Goal: Download file/media

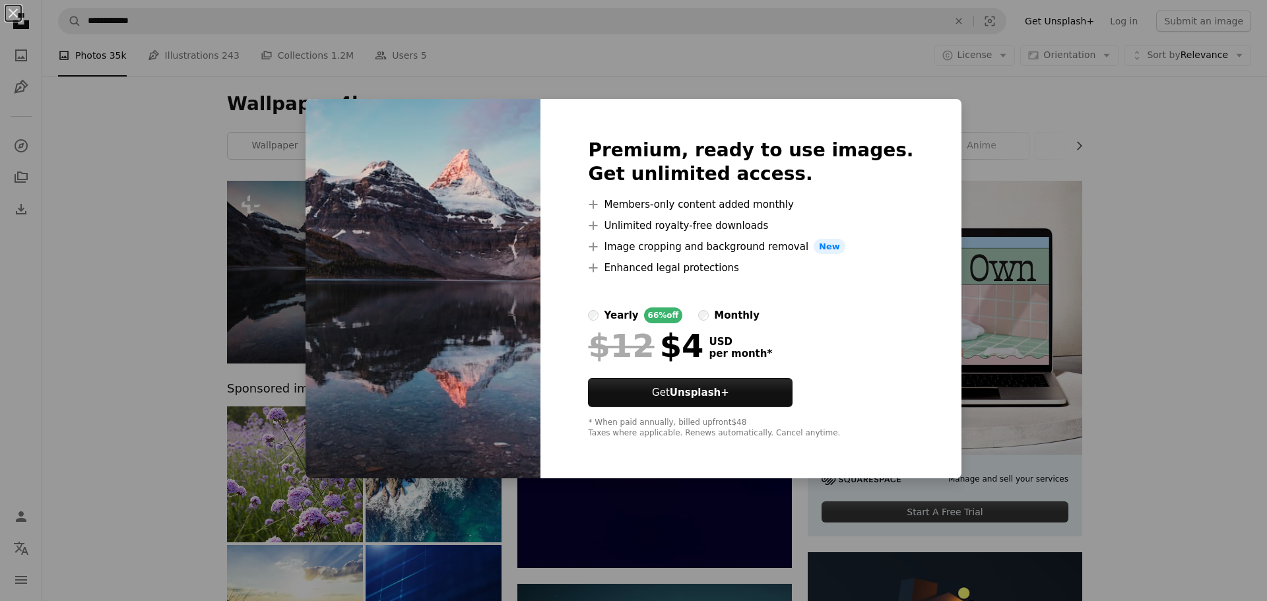
click at [137, 206] on div "An X shape Premium, ready to use images. Get unlimited access. A plus sign Memb…" at bounding box center [633, 300] width 1267 height 601
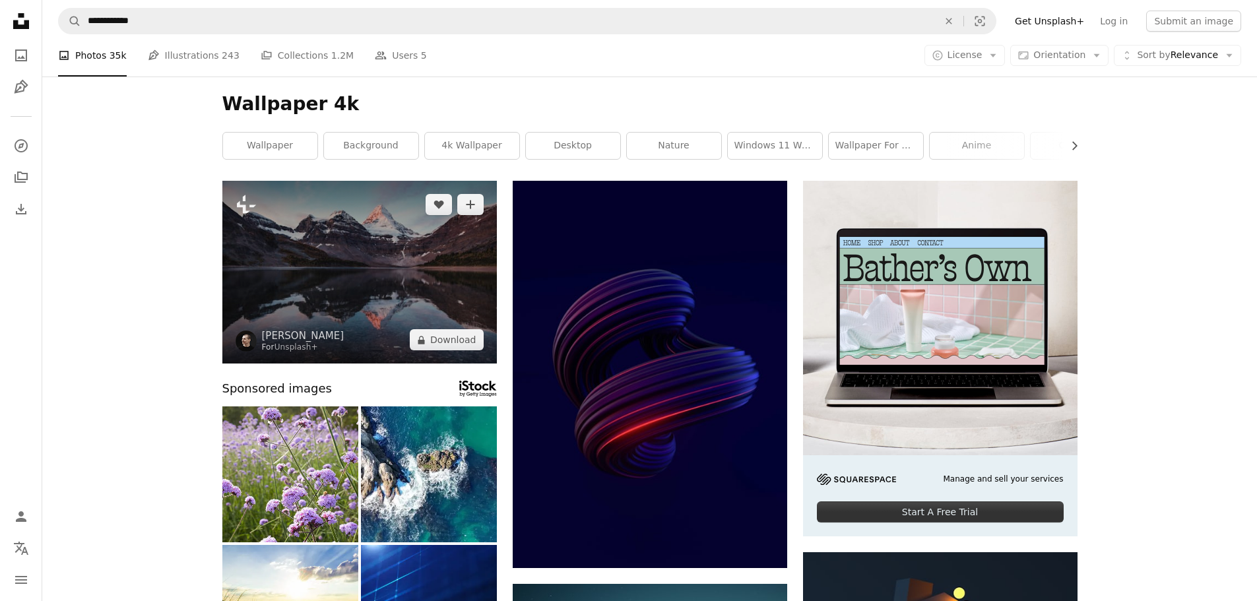
click at [360, 246] on img at bounding box center [359, 272] width 275 height 183
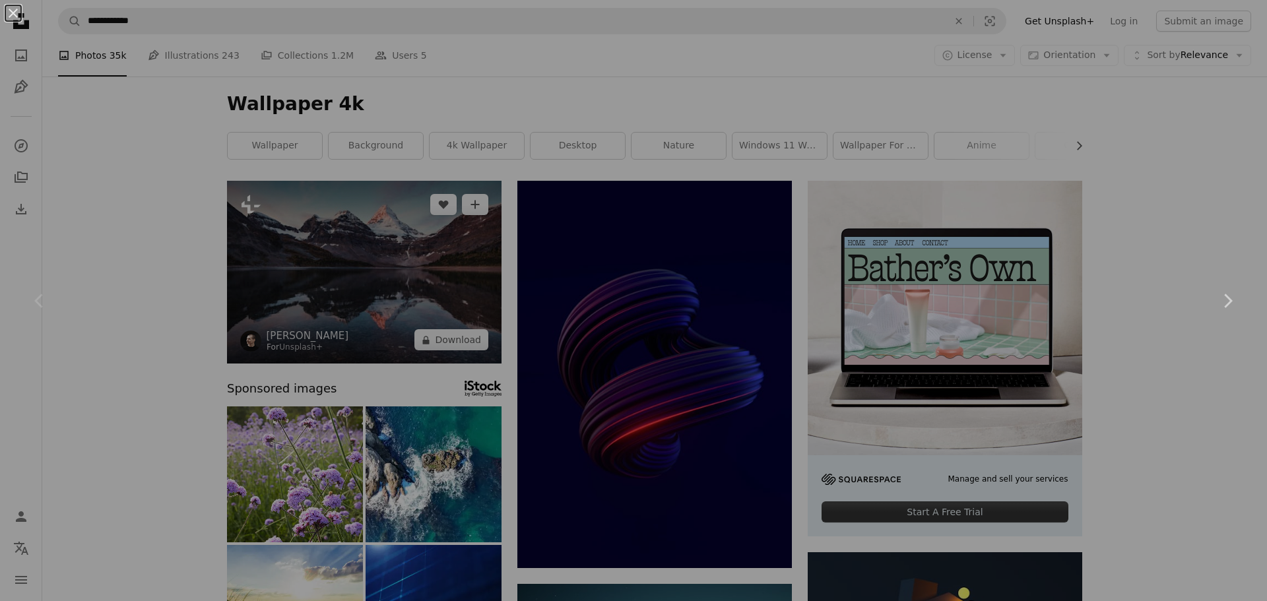
click at [360, 246] on div "An X shape Chevron left Chevron right" at bounding box center [633, 300] width 1267 height 601
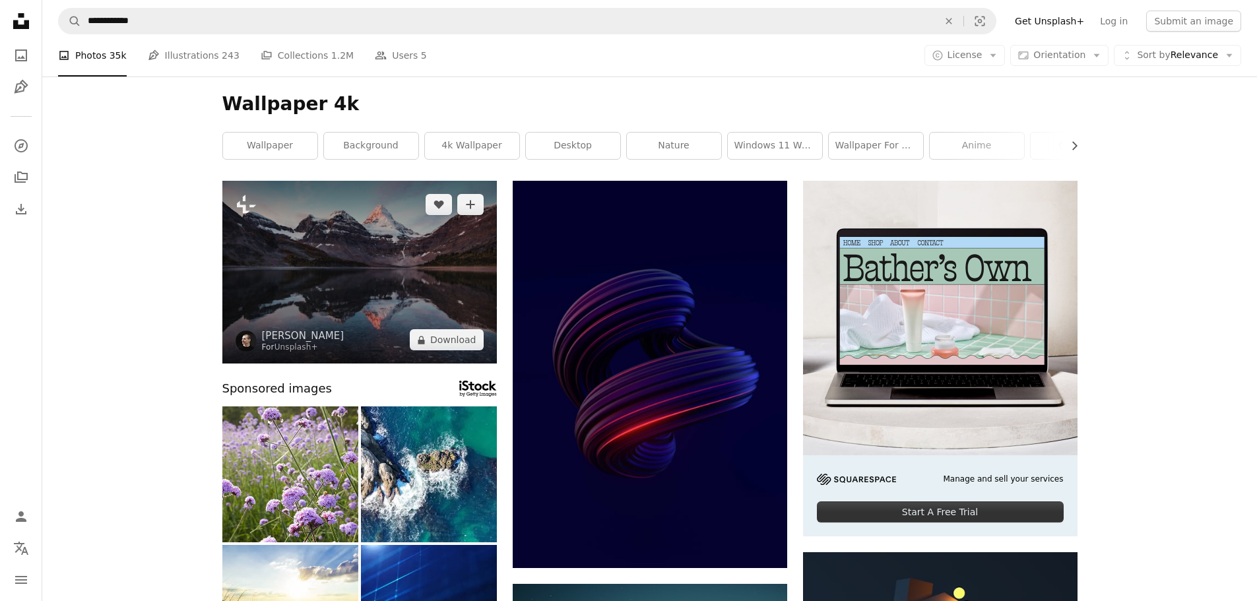
click at [360, 246] on img at bounding box center [359, 272] width 275 height 183
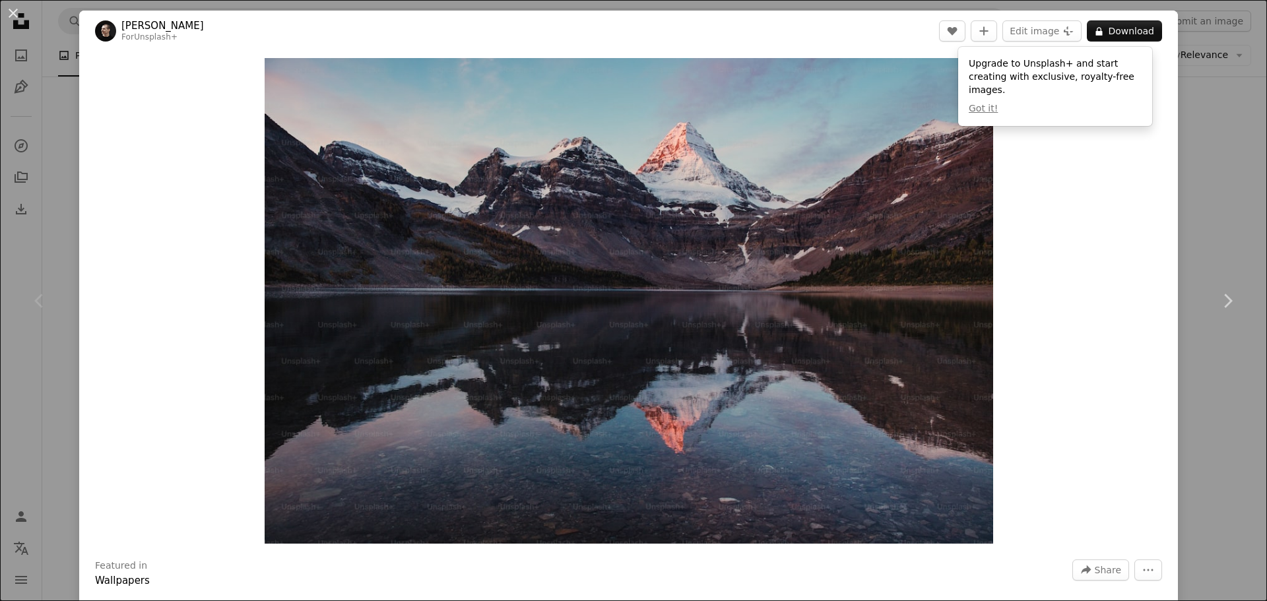
click at [1155, 246] on div "Zoom in" at bounding box center [628, 300] width 1099 height 499
